Goal: Submit feedback/report problem

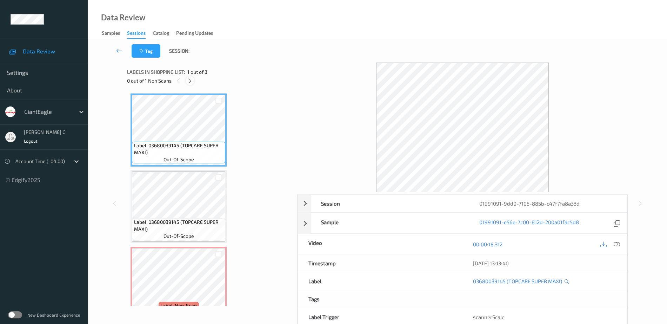
click at [189, 79] on icon at bounding box center [190, 81] width 6 height 6
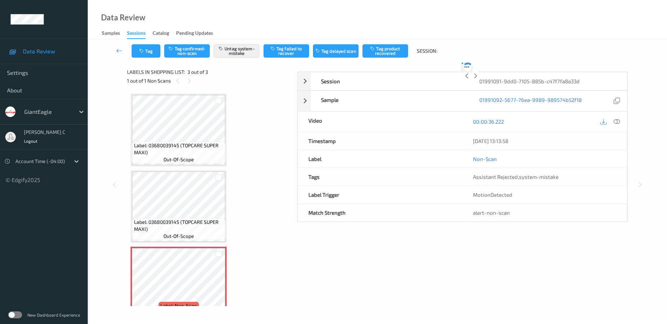
scroll to position [17, 0]
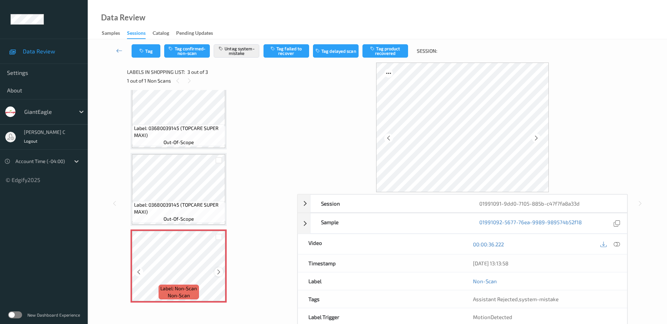
click at [220, 271] on icon at bounding box center [219, 272] width 6 height 6
click at [147, 54] on button "Tag" at bounding box center [146, 50] width 29 height 13
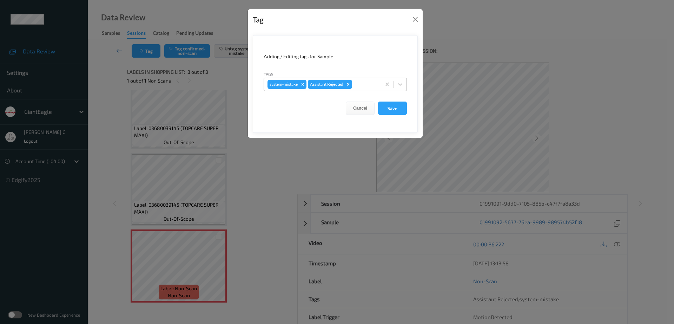
click at [368, 81] on div at bounding box center [365, 84] width 24 height 8
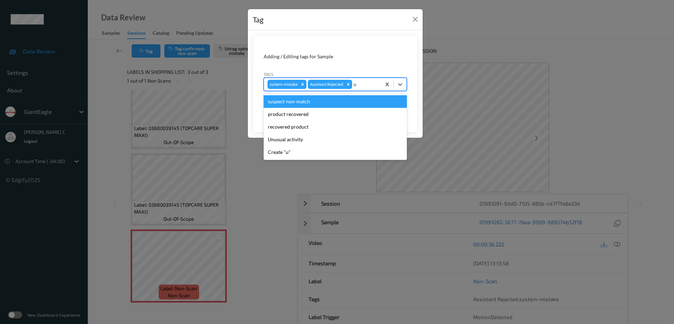
type input "un"
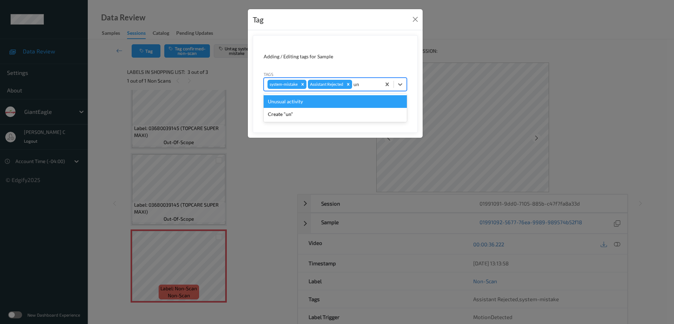
click at [313, 101] on div "Unusual activity" at bounding box center [335, 101] width 143 height 13
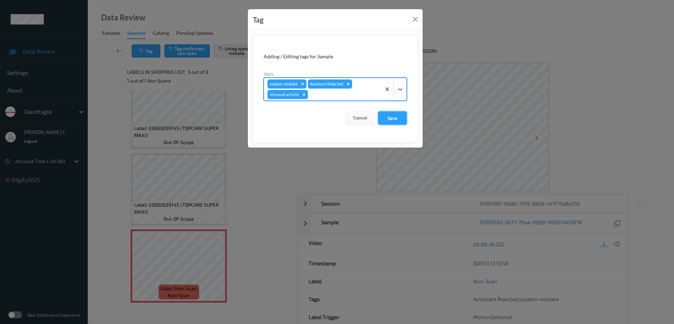
click at [395, 120] on button "Save" at bounding box center [392, 117] width 29 height 13
